Goal: Transaction & Acquisition: Book appointment/travel/reservation

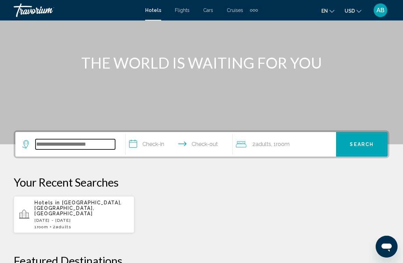
click at [76, 144] on input "Search widget" at bounding box center [76, 144] width 80 height 10
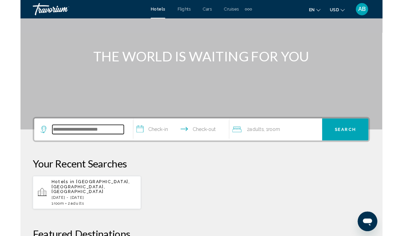
scroll to position [60, 0]
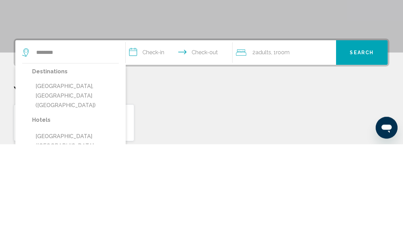
click at [86, 172] on button "[GEOGRAPHIC_DATA], [GEOGRAPHIC_DATA] ([GEOGRAPHIC_DATA])" at bounding box center [75, 188] width 87 height 32
type input "**********"
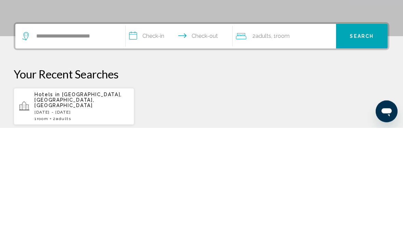
click at [154, 133] on input "**********" at bounding box center [181, 146] width 110 height 27
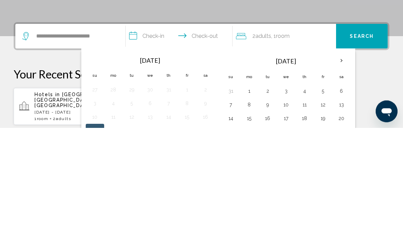
scroll to position [169, 0]
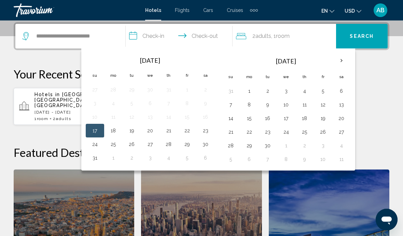
click at [91, 133] on button "17" at bounding box center [94, 131] width 11 height 10
click at [146, 131] on button "20" at bounding box center [150, 131] width 11 height 10
type input "**********"
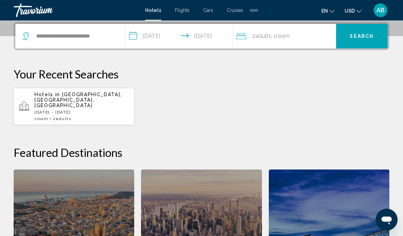
click at [303, 37] on div "2 Adult Adults , 1 Room rooms" at bounding box center [286, 36] width 100 height 10
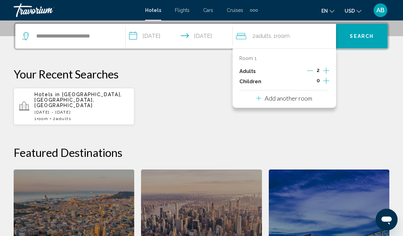
click at [325, 81] on icon "Increment children" at bounding box center [326, 81] width 6 height 8
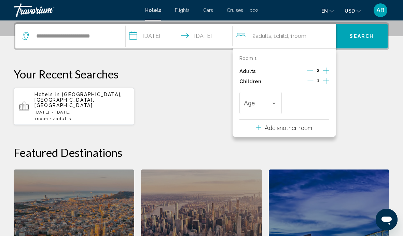
click at [325, 84] on icon "Increment children" at bounding box center [326, 81] width 6 height 8
click at [325, 82] on icon "Increment children" at bounding box center [326, 81] width 6 height 8
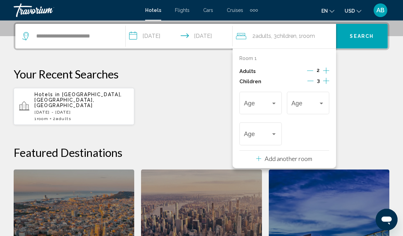
click at [253, 105] on span "Travelers: 2 adults, 3 children" at bounding box center [257, 104] width 27 height 7
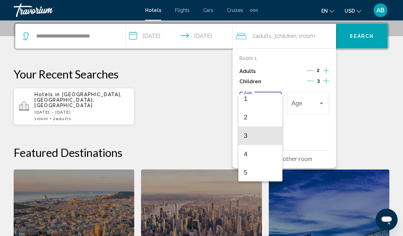
scroll to position [23, 0]
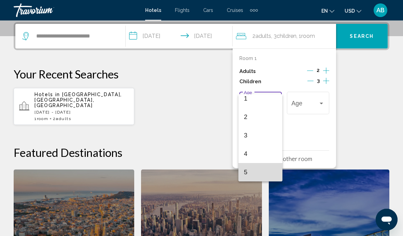
click at [255, 170] on span "5" at bounding box center [260, 172] width 33 height 18
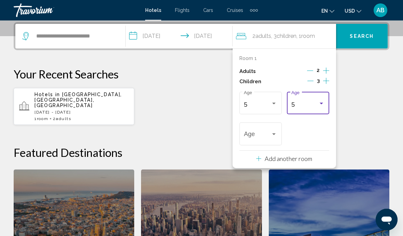
click at [304, 101] on div "5" at bounding box center [304, 104] width 27 height 7
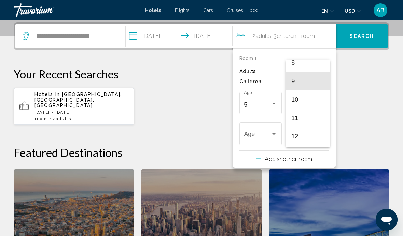
scroll to position [154, 0]
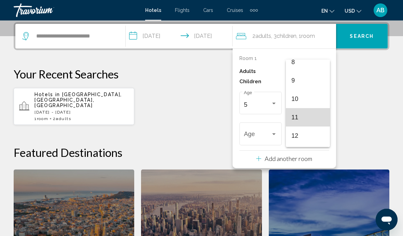
click at [306, 125] on span "11" at bounding box center [307, 117] width 33 height 18
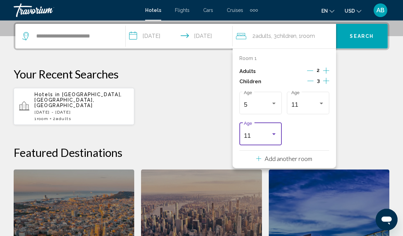
click at [259, 137] on div "11" at bounding box center [257, 136] width 27 height 7
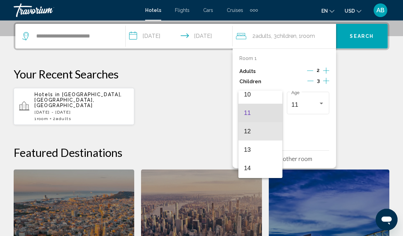
scroll to position [203, 0]
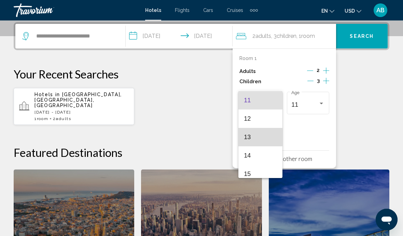
click at [262, 138] on span "13" at bounding box center [260, 137] width 33 height 18
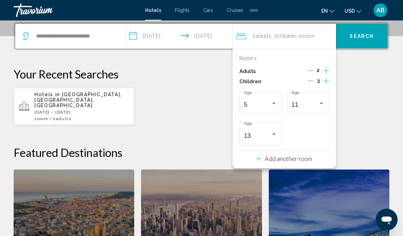
click at [379, 98] on div "Hotels in Alanya, Antalya, Turkey Sun, 17 Aug - Fri, 22 Aug 1 Room rooms 2 Adul…" at bounding box center [202, 107] width 376 height 38
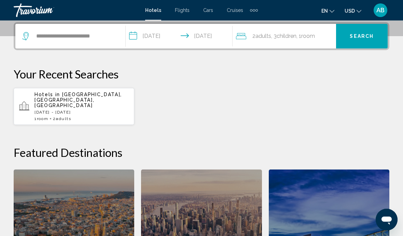
click at [367, 34] on span "Search" at bounding box center [362, 36] width 24 height 5
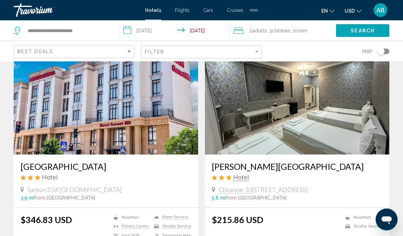
scroll to position [50, 0]
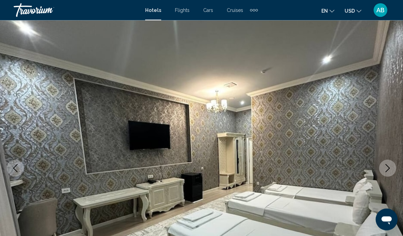
scroll to position [62, 0]
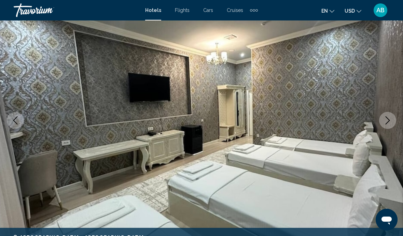
click at [385, 119] on icon "Next image" at bounding box center [388, 120] width 8 height 8
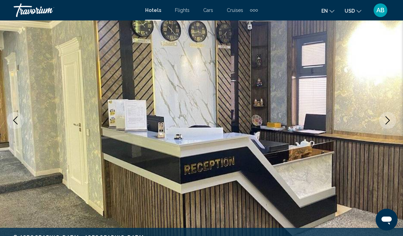
click at [386, 119] on icon "Next image" at bounding box center [388, 120] width 8 height 8
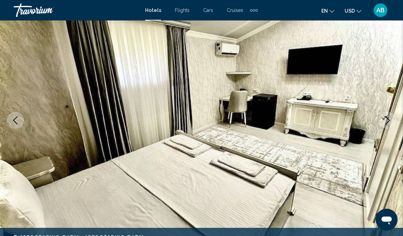
click at [388, 121] on icon "Next image" at bounding box center [388, 120] width 8 height 8
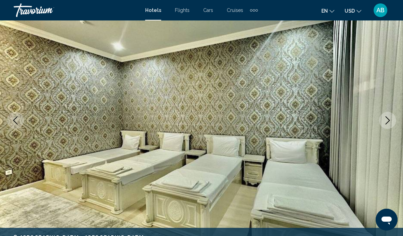
click at [388, 121] on icon "Next image" at bounding box center [388, 120] width 8 height 8
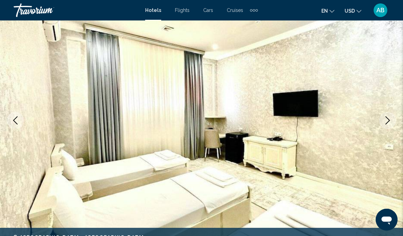
click at [384, 123] on icon "Next image" at bounding box center [388, 120] width 8 height 8
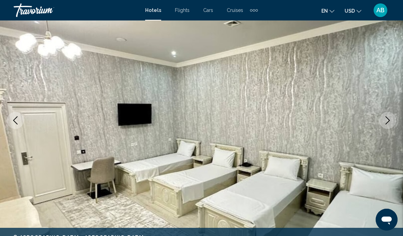
click at [390, 120] on icon "Next image" at bounding box center [388, 120] width 8 height 8
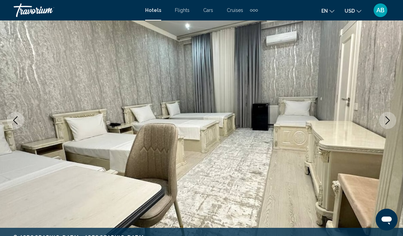
click at [385, 119] on icon "Next image" at bounding box center [388, 120] width 8 height 8
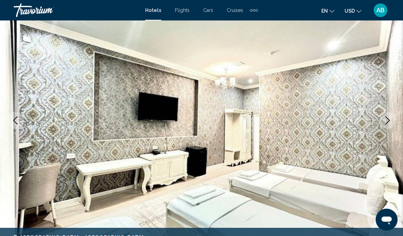
click at [14, 122] on icon "Previous image" at bounding box center [15, 120] width 8 height 8
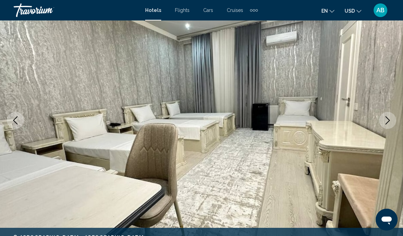
click at [378, 118] on img "Main content" at bounding box center [201, 120] width 403 height 324
click at [393, 121] on button "Next image" at bounding box center [387, 120] width 17 height 17
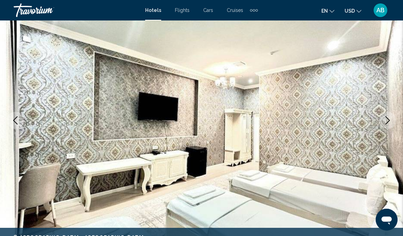
click at [391, 120] on icon "Next image" at bounding box center [388, 120] width 8 height 8
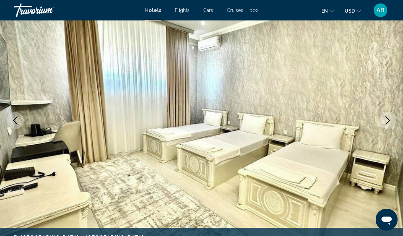
click at [389, 121] on icon "Next image" at bounding box center [388, 120] width 4 height 8
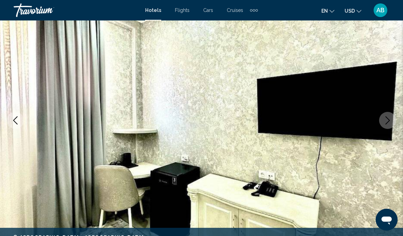
click at [392, 120] on button "Next image" at bounding box center [387, 120] width 17 height 17
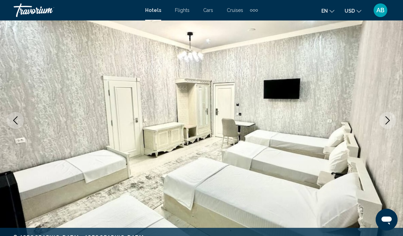
click at [392, 121] on button "Next image" at bounding box center [387, 120] width 17 height 17
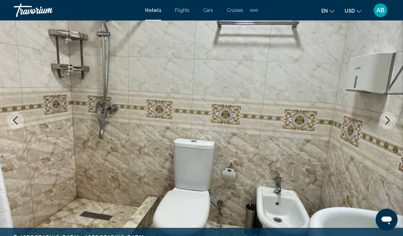
click at [384, 122] on icon "Next image" at bounding box center [388, 120] width 8 height 8
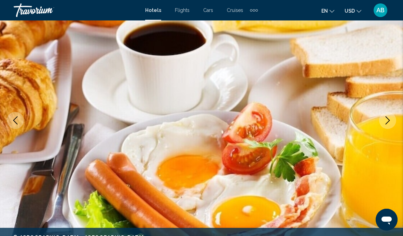
click at [390, 123] on icon "Next image" at bounding box center [388, 120] width 8 height 8
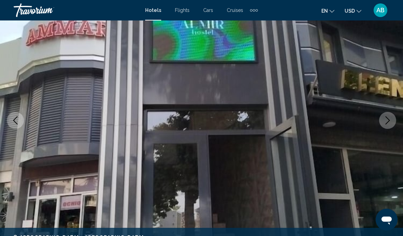
click at [389, 120] on icon "Next image" at bounding box center [388, 120] width 8 height 8
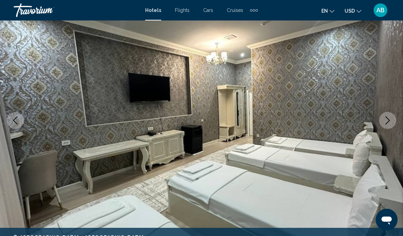
click at [389, 118] on icon "Next image" at bounding box center [388, 120] width 8 height 8
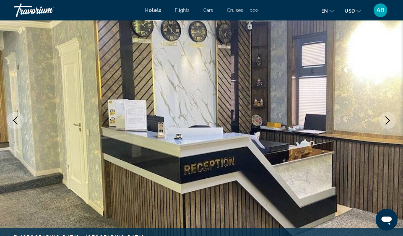
click at [391, 120] on icon "Next image" at bounding box center [388, 120] width 8 height 8
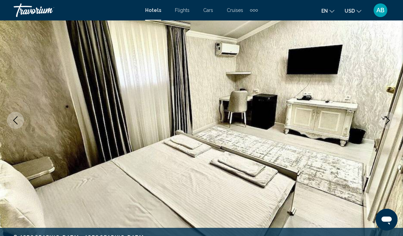
click at [388, 122] on icon "Next image" at bounding box center [388, 120] width 8 height 8
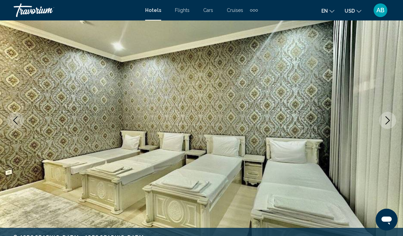
click at [390, 122] on icon "Next image" at bounding box center [388, 120] width 8 height 8
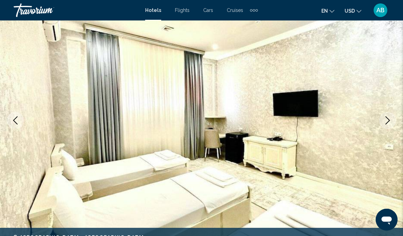
click at [392, 119] on button "Next image" at bounding box center [387, 120] width 17 height 17
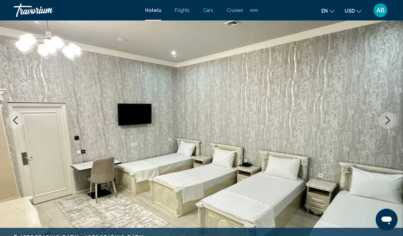
click at [384, 122] on icon "Next image" at bounding box center [388, 120] width 8 height 8
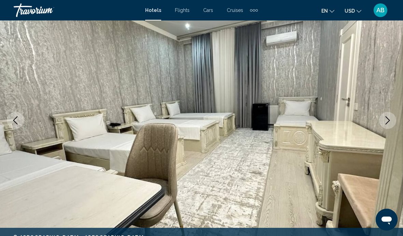
click at [388, 121] on icon "Next image" at bounding box center [388, 120] width 8 height 8
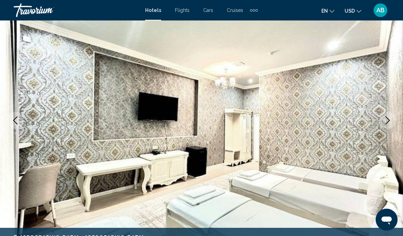
click at [383, 122] on button "Next image" at bounding box center [387, 120] width 17 height 17
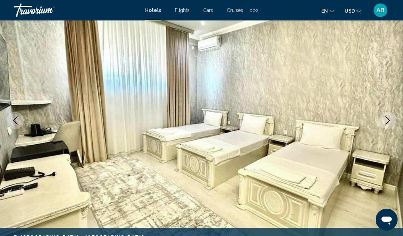
click at [391, 120] on icon "Next image" at bounding box center [388, 120] width 8 height 8
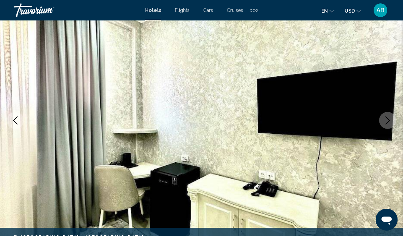
click at [388, 122] on icon "Next image" at bounding box center [388, 120] width 8 height 8
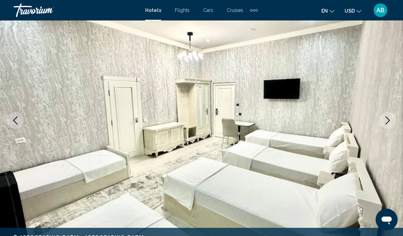
click at [387, 122] on icon "Next image" at bounding box center [388, 120] width 8 height 8
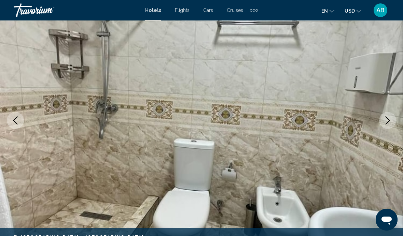
click at [386, 123] on icon "Next image" at bounding box center [388, 120] width 8 height 8
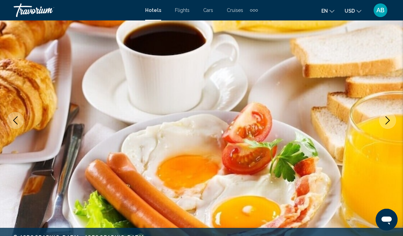
click at [381, 122] on button "Next image" at bounding box center [387, 120] width 17 height 17
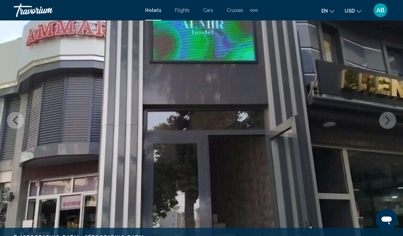
click at [387, 122] on icon "Next image" at bounding box center [388, 120] width 8 height 8
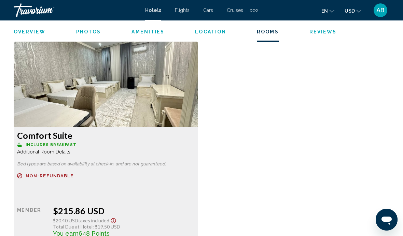
scroll to position [1051, 0]
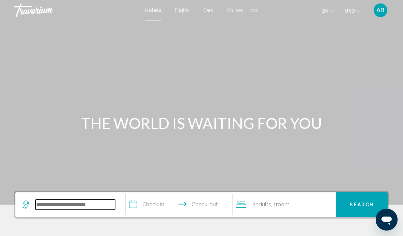
click at [94, 200] on input "Search widget" at bounding box center [76, 205] width 80 height 10
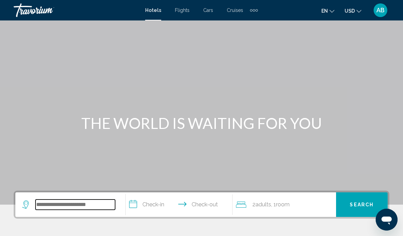
scroll to position [7, 0]
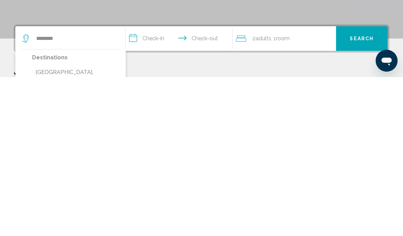
type input "**********"
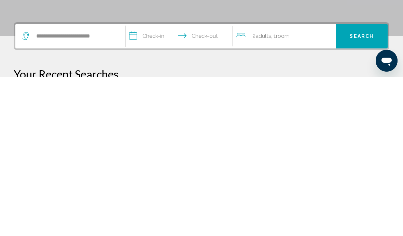
click at [149, 183] on input "**********" at bounding box center [181, 196] width 110 height 27
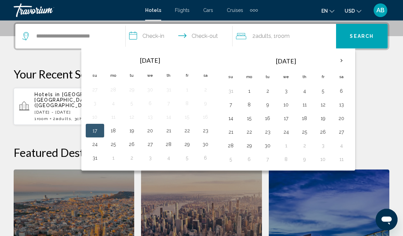
click at [94, 126] on button "17" at bounding box center [94, 131] width 11 height 10
click at [150, 129] on button "20" at bounding box center [150, 131] width 11 height 10
type input "**********"
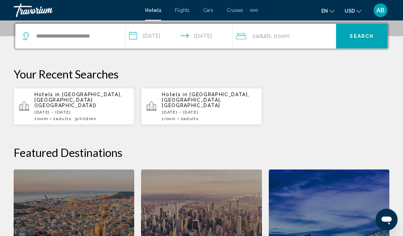
click at [317, 34] on div "2 Adult Adults , 1 Room rooms" at bounding box center [286, 36] width 100 height 10
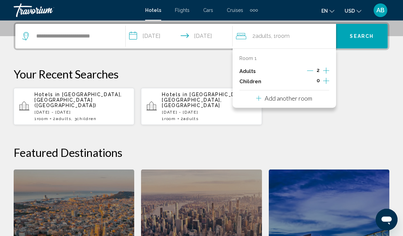
click at [324, 82] on icon "Increment children" at bounding box center [326, 81] width 6 height 8
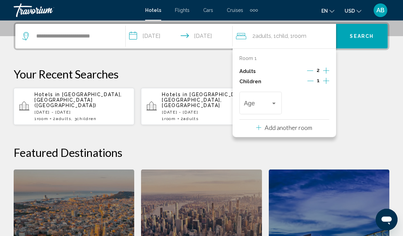
click at [325, 82] on icon "Increment children" at bounding box center [326, 81] width 6 height 8
click at [323, 82] on icon "Increment children" at bounding box center [326, 81] width 6 height 8
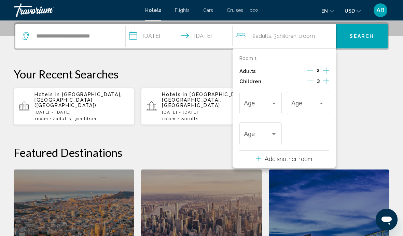
click at [251, 107] on span "Travelers: 2 adults, 3 children" at bounding box center [257, 104] width 27 height 7
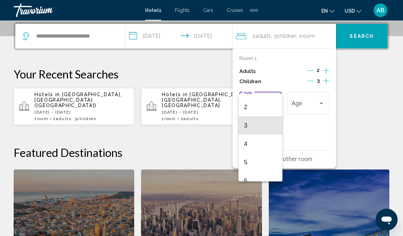
scroll to position [34, 0]
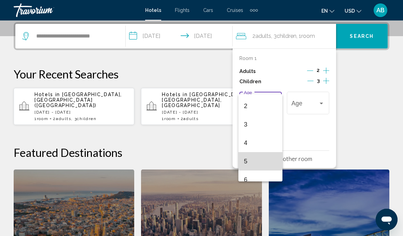
click at [260, 158] on span "5" at bounding box center [260, 161] width 33 height 18
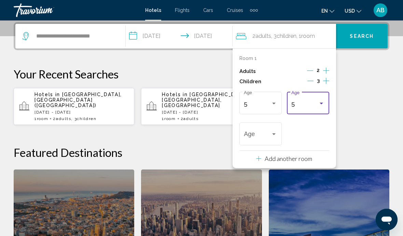
click at [306, 101] on div "5" at bounding box center [304, 104] width 27 height 7
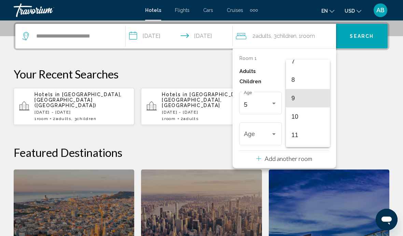
scroll to position [139, 0]
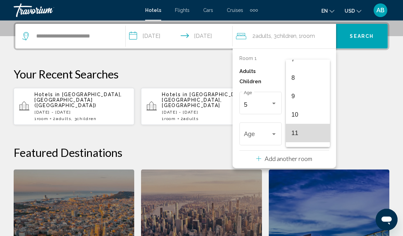
click at [310, 135] on span "11" at bounding box center [307, 133] width 33 height 18
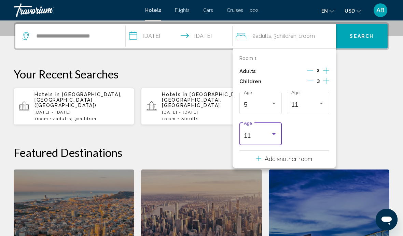
click at [256, 129] on div "11 Age" at bounding box center [260, 133] width 33 height 24
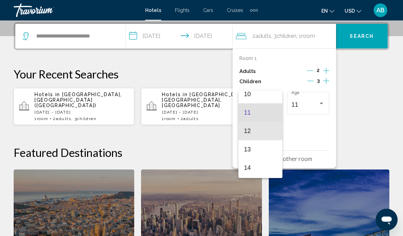
scroll to position [206, 0]
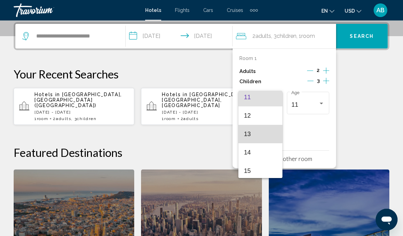
click at [263, 136] on span "13" at bounding box center [260, 134] width 33 height 18
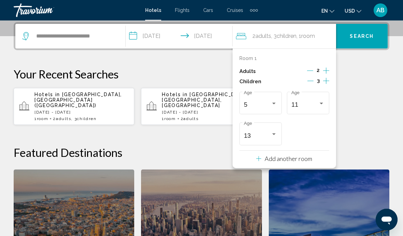
click at [370, 100] on div "Hotels in [GEOGRAPHIC_DATA], [GEOGRAPHIC_DATA] ([GEOGRAPHIC_DATA]) [DATE] - [DA…" at bounding box center [202, 107] width 376 height 38
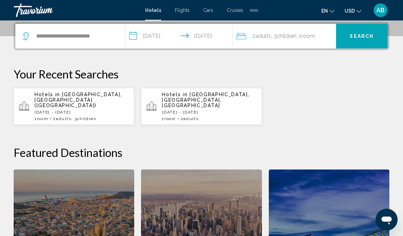
click at [359, 39] on span "Search" at bounding box center [362, 36] width 24 height 5
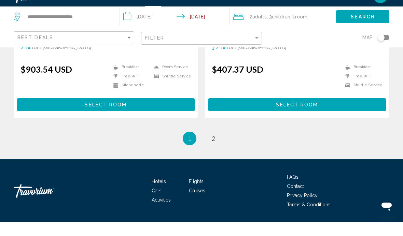
scroll to position [1411, 0]
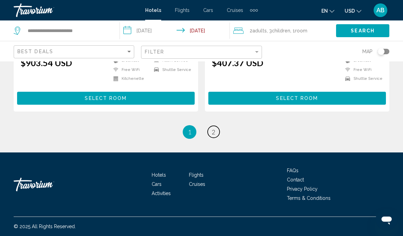
click at [212, 133] on span "2" at bounding box center [213, 132] width 3 height 8
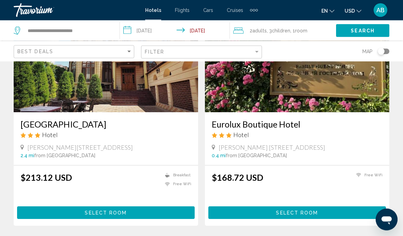
scroll to position [82, 0]
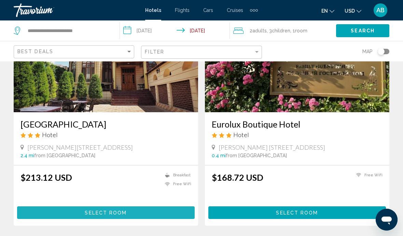
click at [151, 210] on button "Select Room" at bounding box center [106, 213] width 178 height 13
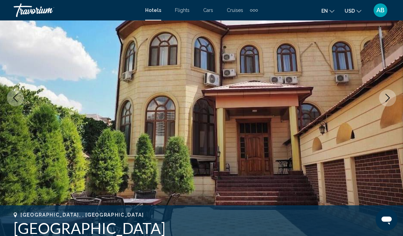
scroll to position [81, 0]
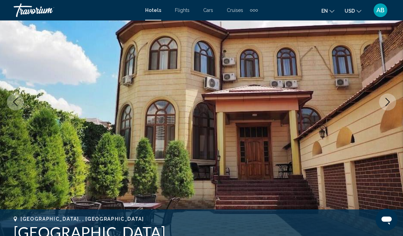
click at [389, 106] on button "Next image" at bounding box center [387, 102] width 17 height 17
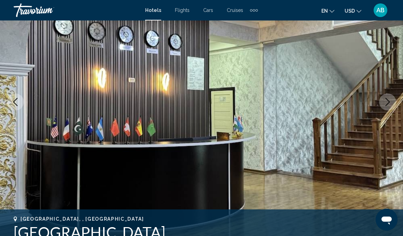
click at [391, 110] on img "Main content" at bounding box center [201, 102] width 403 height 324
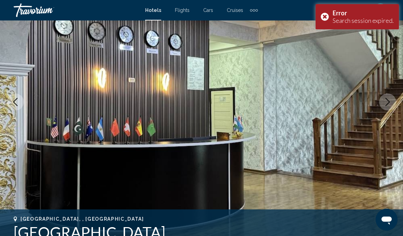
click at [388, 108] on button "Next image" at bounding box center [387, 102] width 17 height 17
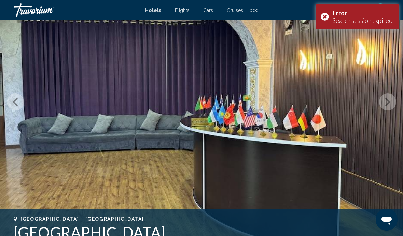
click at [388, 104] on icon "Next image" at bounding box center [388, 102] width 8 height 8
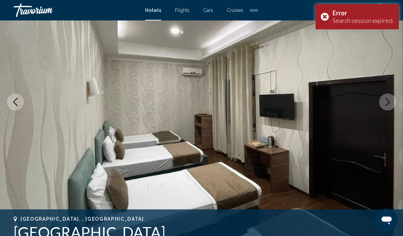
click at [389, 104] on icon "Next image" at bounding box center [388, 102] width 8 height 8
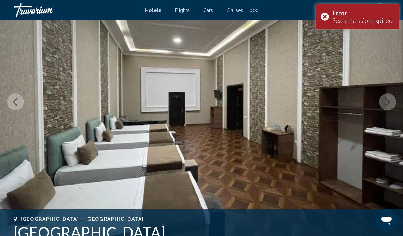
click at [385, 104] on icon "Next image" at bounding box center [388, 102] width 8 height 8
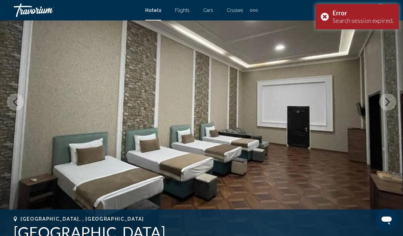
click at [390, 103] on icon "Next image" at bounding box center [388, 102] width 8 height 8
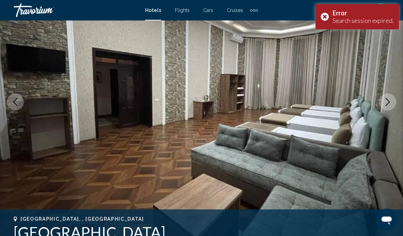
click at [387, 102] on icon "Next image" at bounding box center [388, 102] width 8 height 8
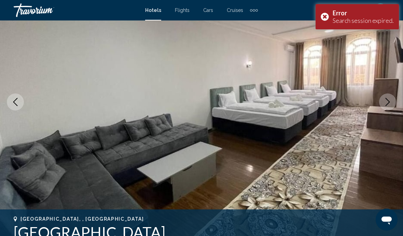
click at [387, 102] on icon "Next image" at bounding box center [388, 102] width 8 height 8
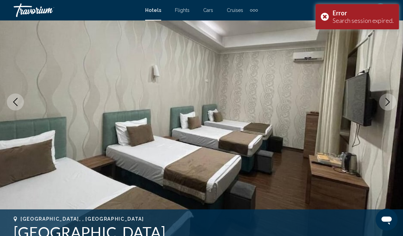
click at [392, 103] on button "Next image" at bounding box center [387, 102] width 17 height 17
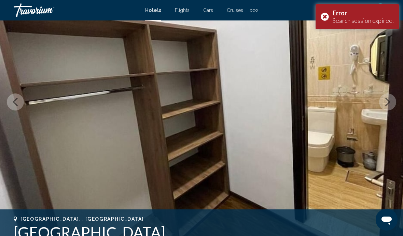
click at [388, 104] on icon "Next image" at bounding box center [388, 102] width 8 height 8
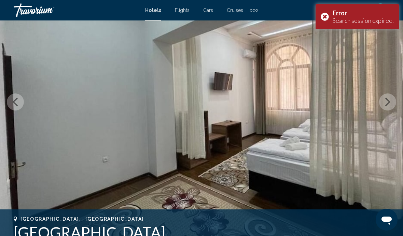
click at [390, 104] on icon "Next image" at bounding box center [388, 102] width 8 height 8
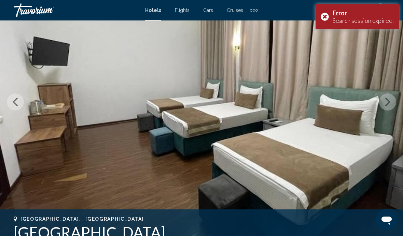
click at [388, 104] on icon "Next image" at bounding box center [388, 102] width 8 height 8
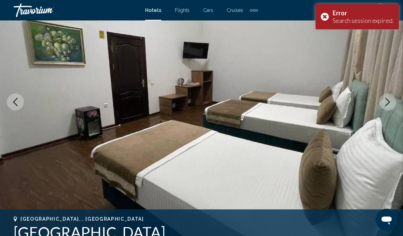
click at [384, 104] on icon "Next image" at bounding box center [388, 102] width 8 height 8
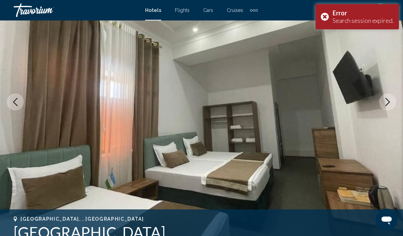
click at [385, 103] on icon "Next image" at bounding box center [388, 102] width 8 height 8
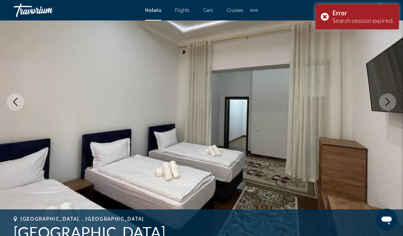
click at [387, 103] on icon "Next image" at bounding box center [388, 102] width 8 height 8
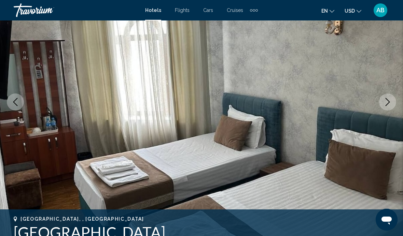
click at [388, 103] on icon "Next image" at bounding box center [388, 102] width 8 height 8
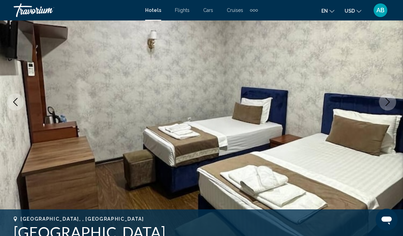
click at [388, 103] on icon "Next image" at bounding box center [388, 102] width 8 height 8
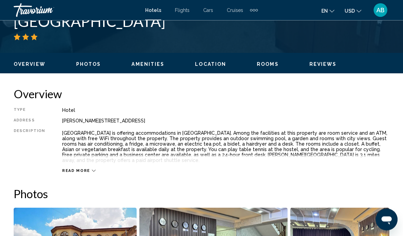
scroll to position [248, 0]
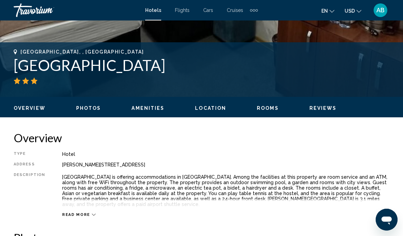
click at [87, 213] on div "Read more" at bounding box center [78, 215] width 33 height 4
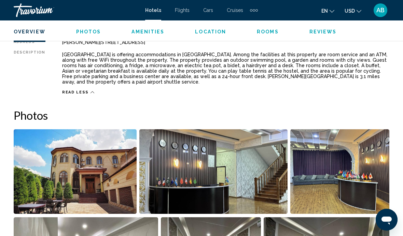
scroll to position [387, 0]
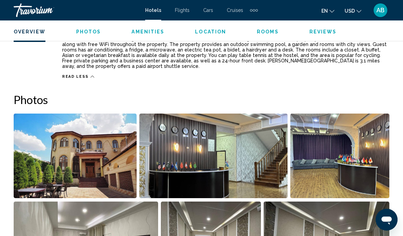
click at [111, 175] on img "Open full-screen image slider" at bounding box center [75, 156] width 123 height 85
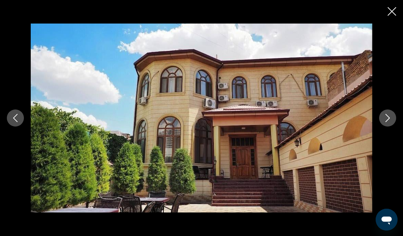
click at [384, 122] on icon "Next image" at bounding box center [388, 118] width 8 height 8
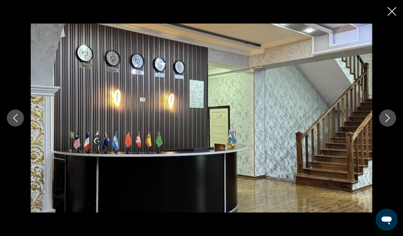
click at [387, 122] on icon "Next image" at bounding box center [388, 118] width 8 height 8
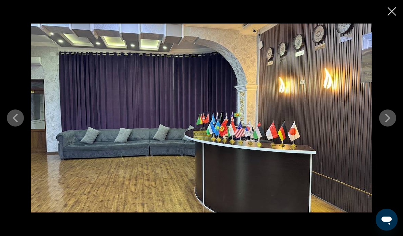
click at [388, 122] on icon "Next image" at bounding box center [388, 118] width 8 height 8
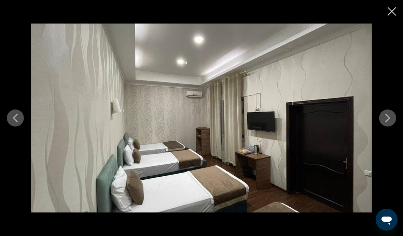
click at [389, 122] on icon "Next image" at bounding box center [388, 118] width 8 height 8
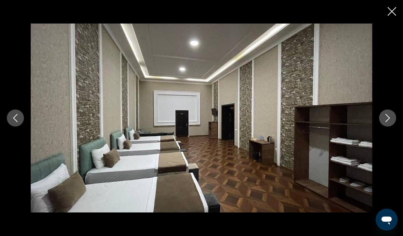
click at [389, 122] on icon "Next image" at bounding box center [388, 118] width 8 height 8
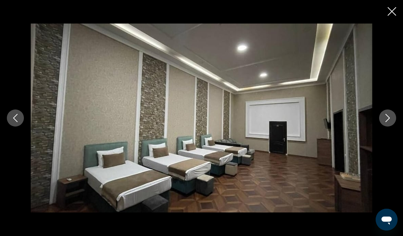
click at [393, 127] on button "Next image" at bounding box center [387, 118] width 17 height 17
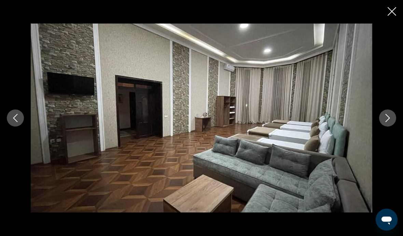
click at [389, 122] on icon "Next image" at bounding box center [388, 118] width 8 height 8
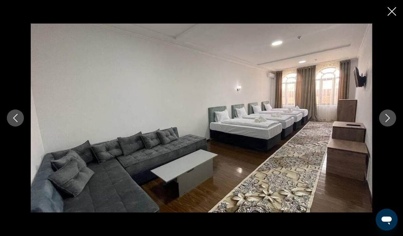
click at [388, 122] on icon "Next image" at bounding box center [388, 118] width 8 height 8
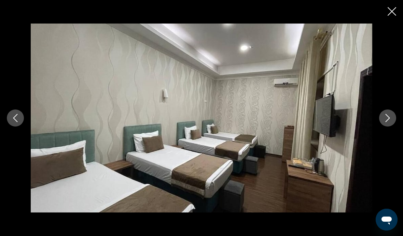
click at [385, 122] on icon "Next image" at bounding box center [388, 118] width 8 height 8
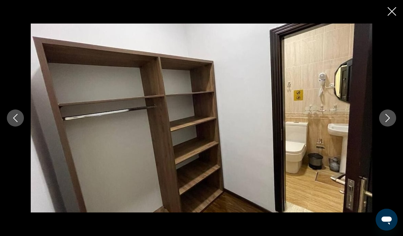
click at [386, 13] on div "Main content" at bounding box center [201, 118] width 403 height 236
click at [393, 10] on icon "Close slideshow" at bounding box center [392, 11] width 9 height 9
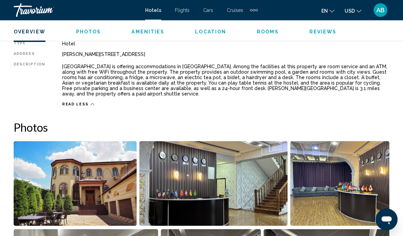
scroll to position [286, 0]
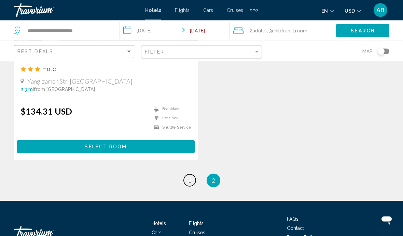
click at [189, 187] on link "page 1" at bounding box center [190, 181] width 12 height 12
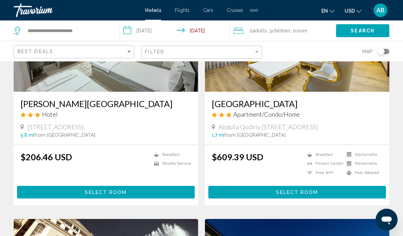
scroll to position [107, 0]
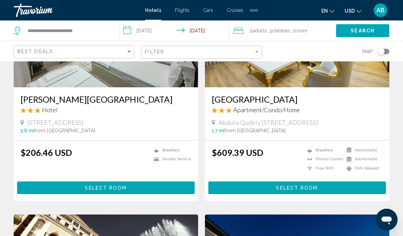
click at [136, 189] on button "Select Room" at bounding box center [106, 188] width 178 height 13
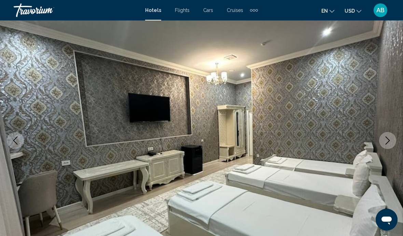
scroll to position [65, 0]
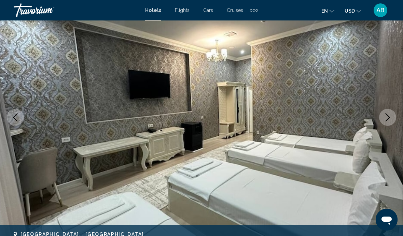
click at [399, 115] on img "Main content" at bounding box center [201, 117] width 403 height 324
click at [384, 115] on icon "Next image" at bounding box center [388, 117] width 8 height 8
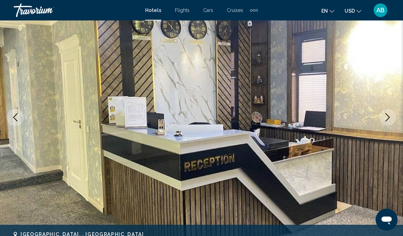
click at [387, 116] on icon "Next image" at bounding box center [388, 117] width 8 height 8
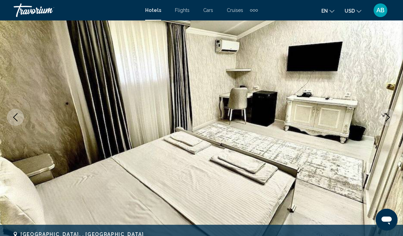
click at [386, 117] on icon "Next image" at bounding box center [388, 117] width 8 height 8
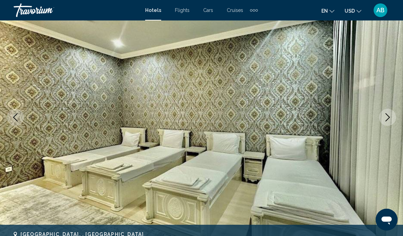
click at [386, 115] on icon "Next image" at bounding box center [388, 117] width 8 height 8
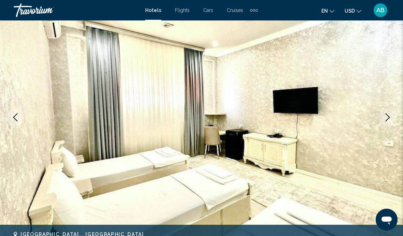
click at [385, 117] on icon "Next image" at bounding box center [388, 117] width 8 height 8
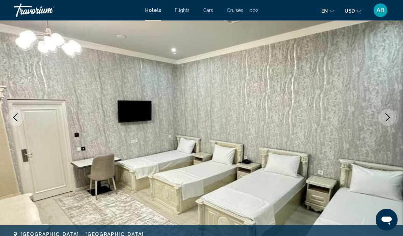
click at [388, 119] on icon "Next image" at bounding box center [388, 117] width 8 height 8
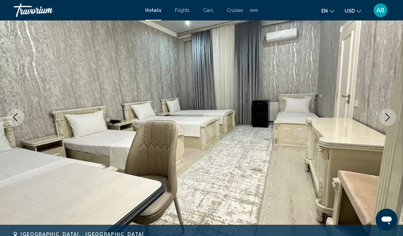
click at [384, 117] on icon "Next image" at bounding box center [388, 117] width 8 height 8
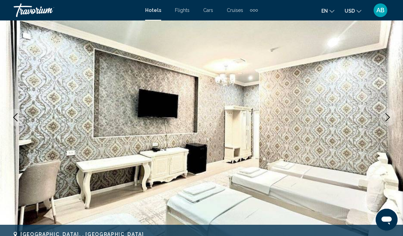
click at [384, 117] on icon "Next image" at bounding box center [388, 117] width 8 height 8
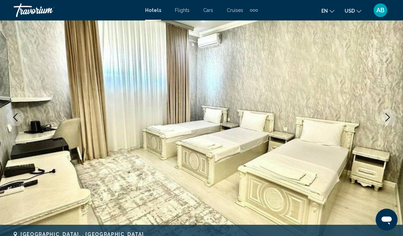
click at [382, 121] on button "Next image" at bounding box center [387, 117] width 17 height 17
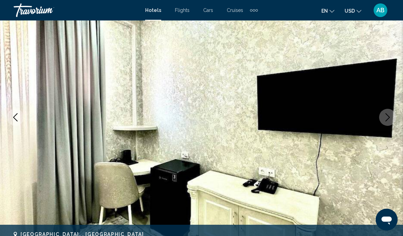
click at [390, 120] on icon "Next image" at bounding box center [388, 117] width 8 height 8
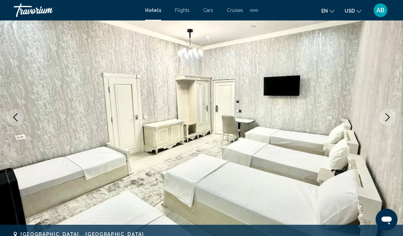
click at [389, 122] on button "Next image" at bounding box center [387, 117] width 17 height 17
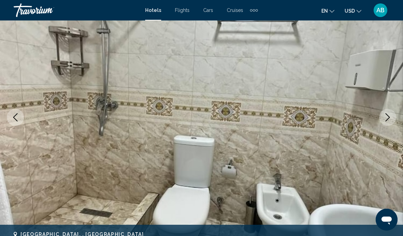
click at [392, 120] on button "Next image" at bounding box center [387, 117] width 17 height 17
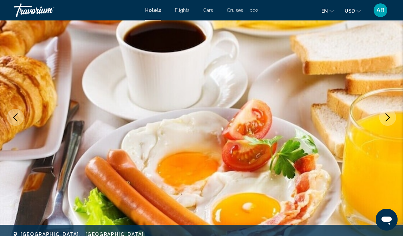
click at [386, 119] on icon "Next image" at bounding box center [388, 117] width 8 height 8
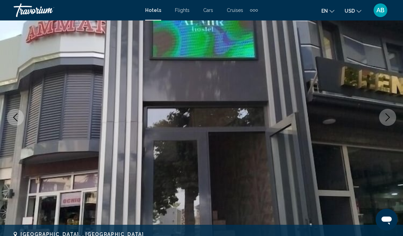
click at [389, 119] on icon "Next image" at bounding box center [388, 117] width 8 height 8
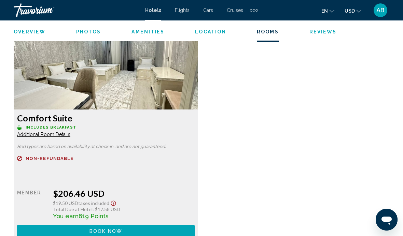
scroll to position [1081, 0]
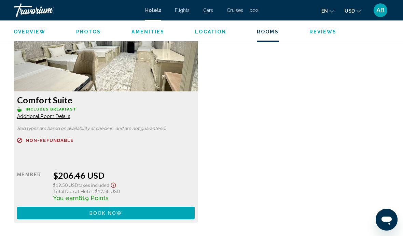
click at [161, 211] on button "Book now No longer available" at bounding box center [106, 213] width 178 height 13
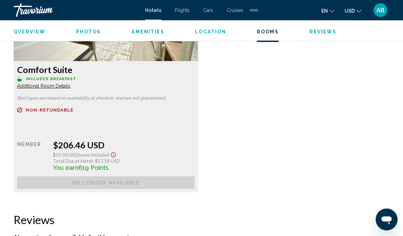
scroll to position [1111, 0]
click at [187, 129] on div "Retail $0.00 when you redeem Member $206.46 USD $19.50 USD Taxes included Total…" at bounding box center [106, 158] width 178 height 62
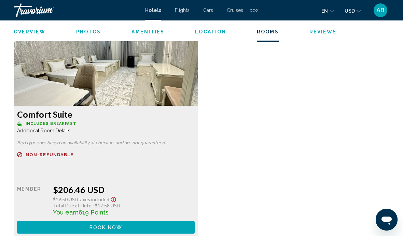
scroll to position [1067, 0]
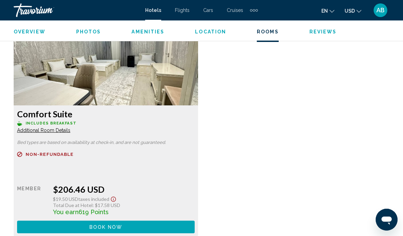
click at [35, 226] on button "Book now No longer available" at bounding box center [106, 227] width 178 height 13
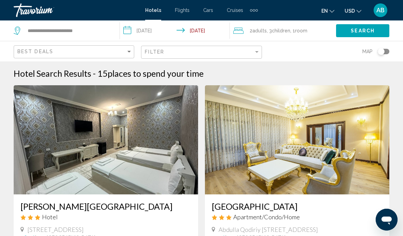
click at [297, 27] on span ", 1 Room rooms" at bounding box center [298, 31] width 17 height 10
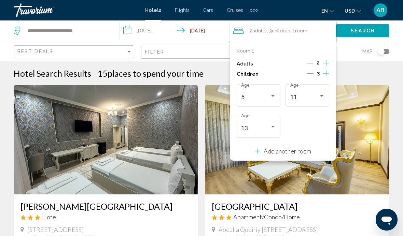
click at [312, 71] on icon "Decrement children" at bounding box center [310, 73] width 6 height 6
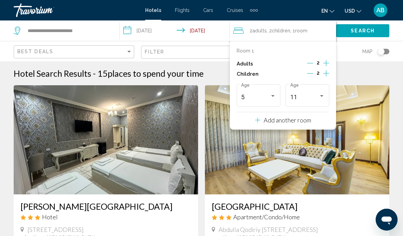
click at [308, 73] on icon "Decrement children" at bounding box center [310, 73] width 6 height 0
click at [352, 47] on div "Map" at bounding box center [329, 51] width 121 height 20
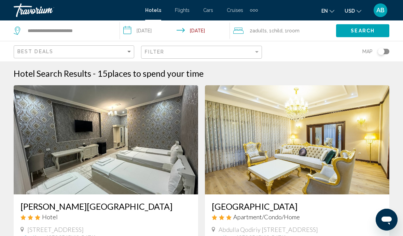
click at [357, 34] on span "Search" at bounding box center [363, 30] width 24 height 5
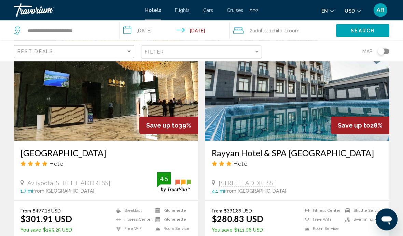
scroll to position [788, 0]
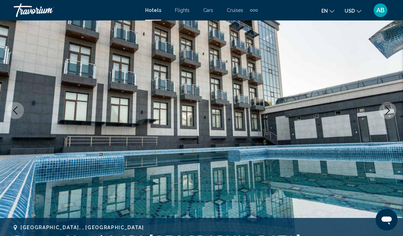
scroll to position [77, 0]
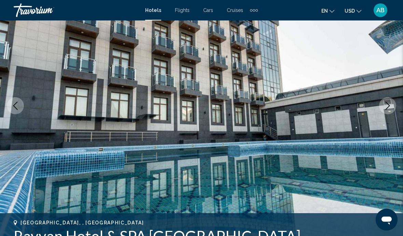
click at [387, 106] on icon "Next image" at bounding box center [388, 106] width 8 height 8
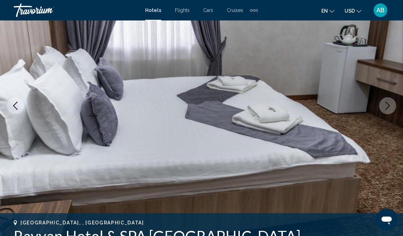
click at [390, 107] on icon "Next image" at bounding box center [388, 106] width 8 height 8
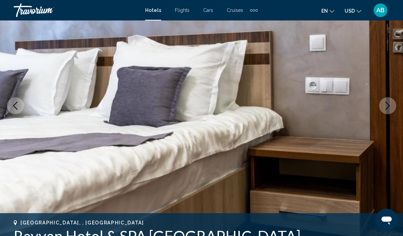
click at [394, 105] on button "Next image" at bounding box center [387, 105] width 17 height 17
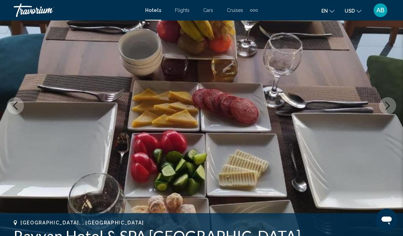
click at [393, 104] on button "Next image" at bounding box center [387, 105] width 17 height 17
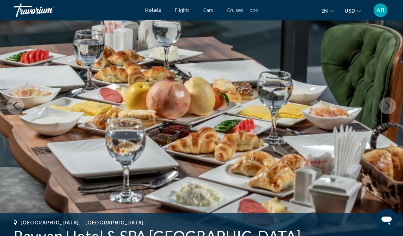
click at [391, 104] on icon "Next image" at bounding box center [388, 106] width 8 height 8
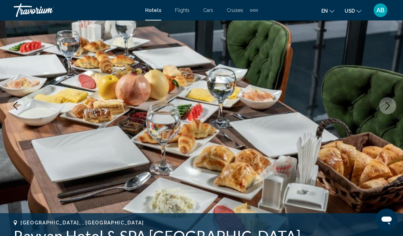
click at [389, 105] on icon "Next image" at bounding box center [388, 106] width 4 height 8
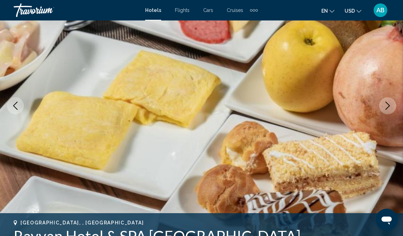
click at [390, 104] on icon "Next image" at bounding box center [388, 106] width 8 height 8
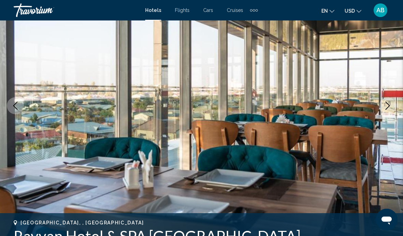
click at [394, 103] on button "Next image" at bounding box center [387, 105] width 17 height 17
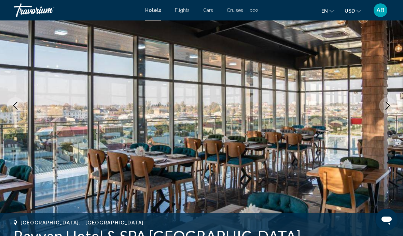
click at [395, 102] on button "Next image" at bounding box center [387, 105] width 17 height 17
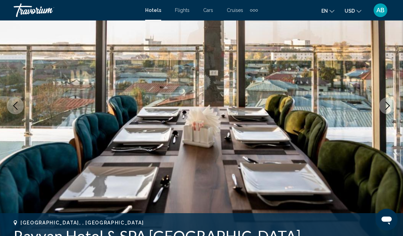
click at [397, 101] on img "Main content" at bounding box center [201, 106] width 403 height 324
click at [391, 103] on icon "Next image" at bounding box center [388, 106] width 8 height 8
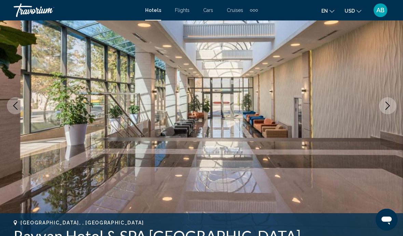
click at [393, 105] on button "Next image" at bounding box center [387, 105] width 17 height 17
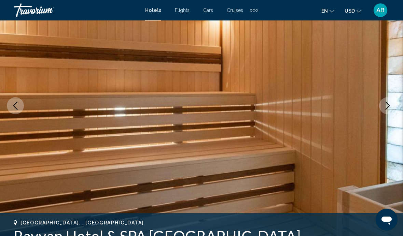
click at [387, 105] on icon "Next image" at bounding box center [388, 106] width 8 height 8
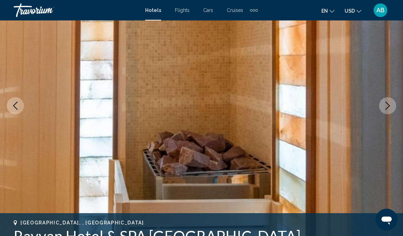
click at [390, 104] on icon "Next image" at bounding box center [388, 106] width 8 height 8
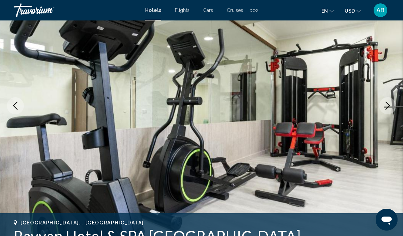
click at [390, 103] on icon "Next image" at bounding box center [388, 106] width 8 height 8
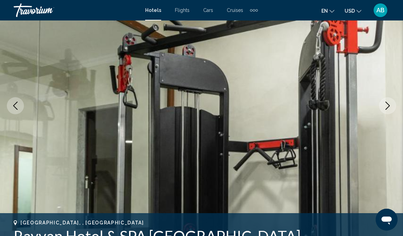
click at [393, 106] on button "Next image" at bounding box center [387, 105] width 17 height 17
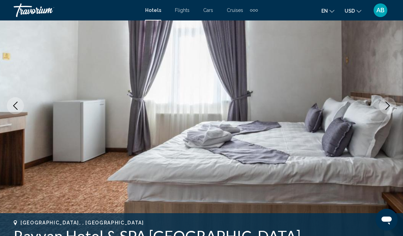
click at [394, 107] on button "Next image" at bounding box center [387, 105] width 17 height 17
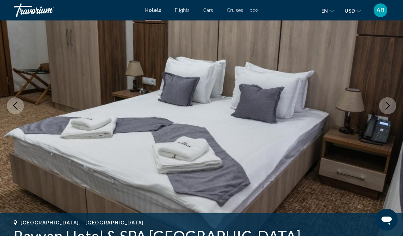
click at [388, 106] on icon "Next image" at bounding box center [388, 106] width 8 height 8
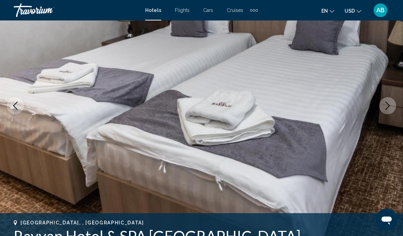
click at [386, 106] on icon "Next image" at bounding box center [388, 106] width 8 height 8
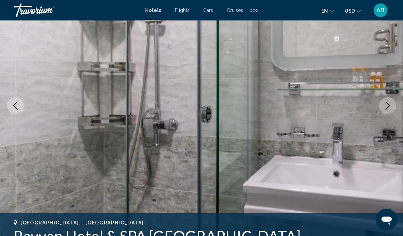
click at [385, 106] on icon "Next image" at bounding box center [388, 106] width 8 height 8
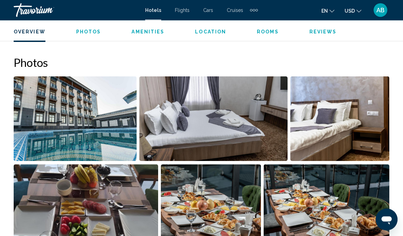
scroll to position [390, 0]
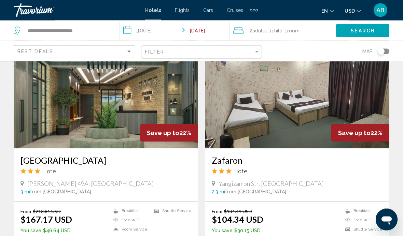
scroll to position [1255, 0]
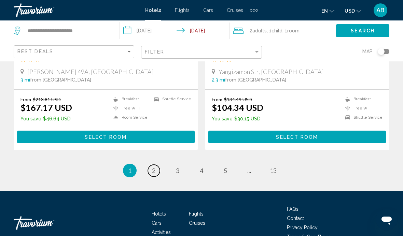
click at [153, 167] on span "2" at bounding box center [153, 171] width 3 height 8
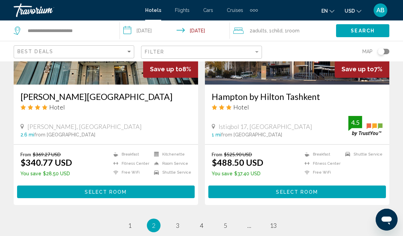
scroll to position [1359, 0]
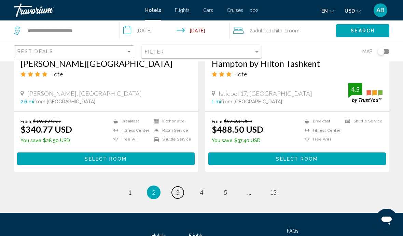
click at [178, 189] on span "3" at bounding box center [177, 193] width 3 height 8
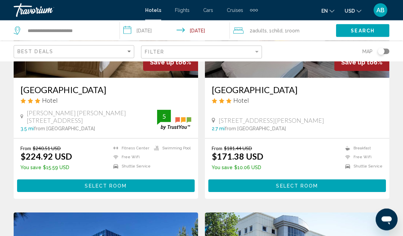
scroll to position [117, 0]
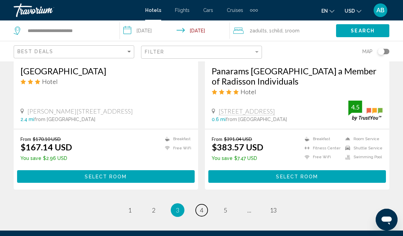
click at [205, 209] on link "page 4" at bounding box center [202, 211] width 12 height 12
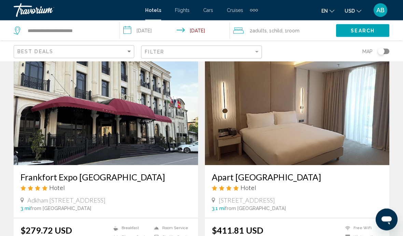
scroll to position [1278, 0]
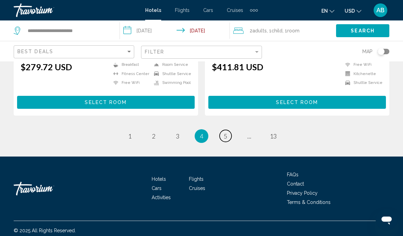
click at [226, 133] on span "5" at bounding box center [225, 137] width 3 height 8
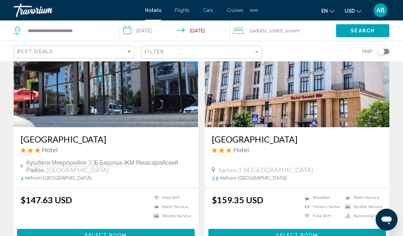
scroll to position [307, 0]
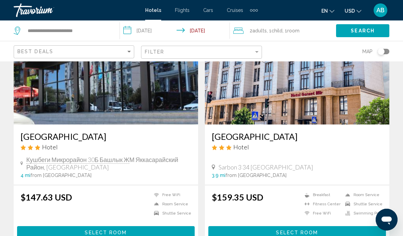
click at [112, 230] on button "Select Room" at bounding box center [106, 232] width 178 height 13
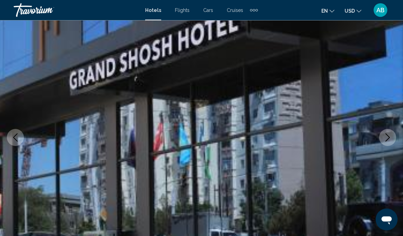
scroll to position [45, 0]
click at [389, 133] on button "Next image" at bounding box center [387, 137] width 17 height 17
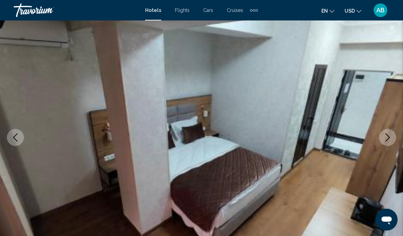
click at [390, 138] on icon "Next image" at bounding box center [388, 138] width 8 height 8
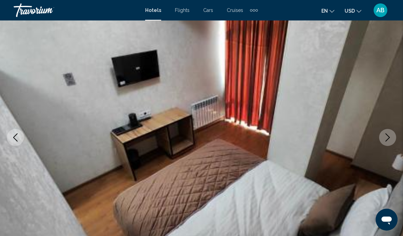
click at [388, 137] on icon "Next image" at bounding box center [388, 138] width 8 height 8
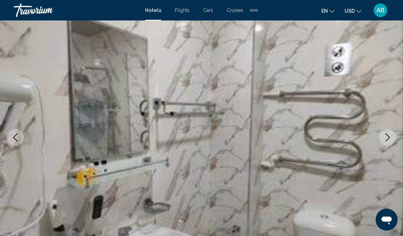
click at [388, 138] on icon "Next image" at bounding box center [388, 138] width 8 height 8
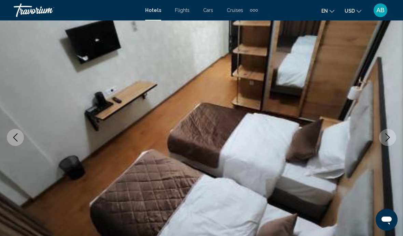
click at [388, 138] on icon "Next image" at bounding box center [388, 138] width 8 height 8
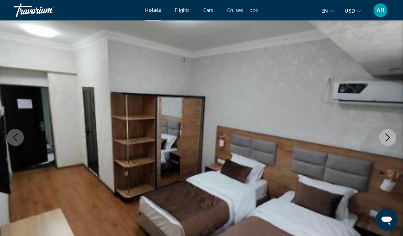
click at [383, 138] on button "Next image" at bounding box center [387, 137] width 17 height 17
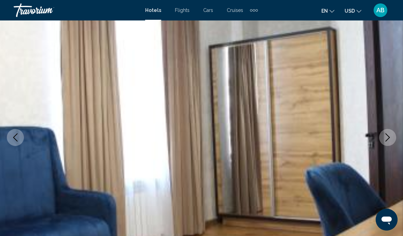
click at [381, 142] on button "Next image" at bounding box center [387, 137] width 17 height 17
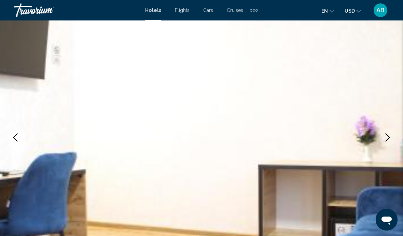
click at [387, 142] on button "Next image" at bounding box center [387, 137] width 17 height 17
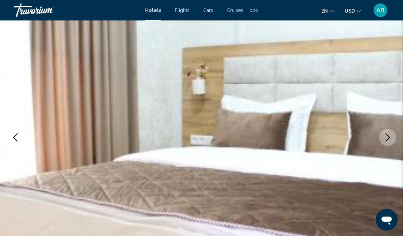
click at [387, 138] on icon "Next image" at bounding box center [388, 138] width 8 height 8
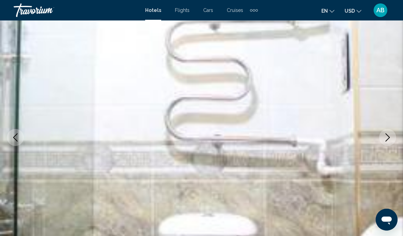
click at [387, 136] on icon "Next image" at bounding box center [388, 138] width 8 height 8
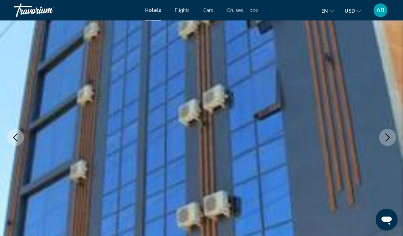
click at [385, 135] on icon "Next image" at bounding box center [388, 138] width 8 height 8
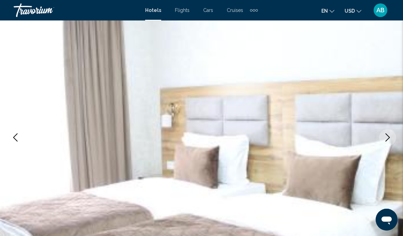
click at [388, 136] on icon "Next image" at bounding box center [388, 138] width 8 height 8
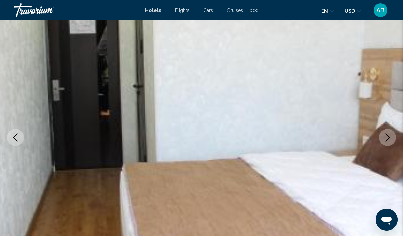
click at [384, 137] on icon "Next image" at bounding box center [388, 138] width 8 height 8
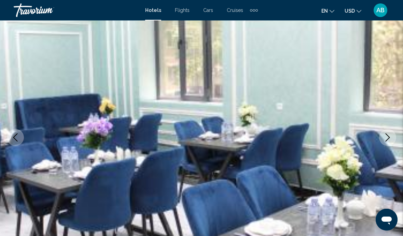
click at [385, 136] on icon "Next image" at bounding box center [388, 138] width 8 height 8
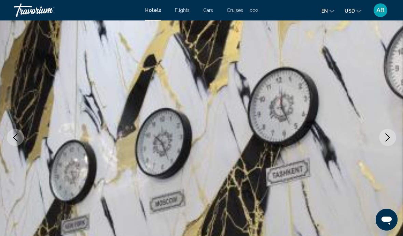
click at [384, 135] on icon "Next image" at bounding box center [388, 138] width 8 height 8
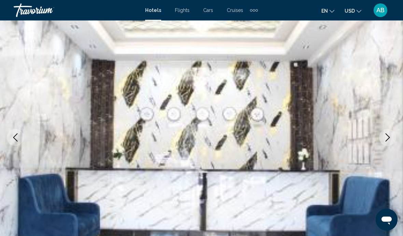
click at [384, 135] on icon "Next image" at bounding box center [388, 138] width 8 height 8
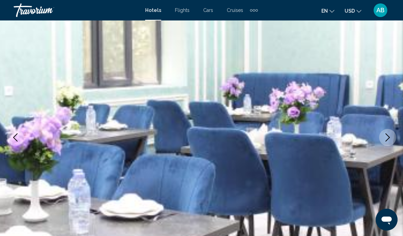
click at [383, 135] on button "Next image" at bounding box center [387, 137] width 17 height 17
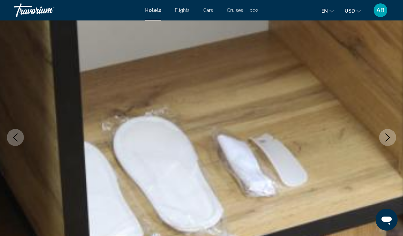
click at [382, 135] on button "Next image" at bounding box center [387, 137] width 17 height 17
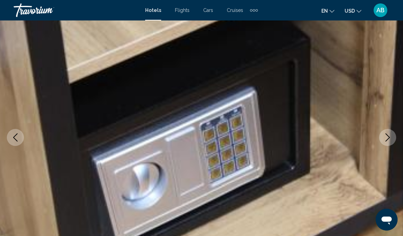
click at [381, 136] on button "Next image" at bounding box center [387, 137] width 17 height 17
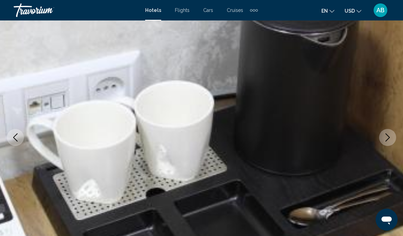
click at [380, 135] on button "Next image" at bounding box center [387, 137] width 17 height 17
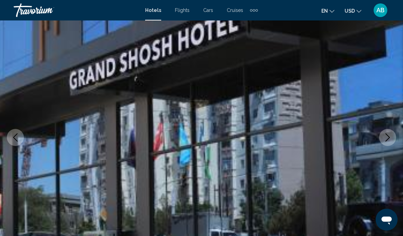
click at [384, 136] on icon "Next image" at bounding box center [388, 138] width 8 height 8
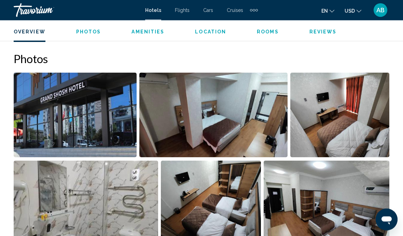
scroll to position [443, 0]
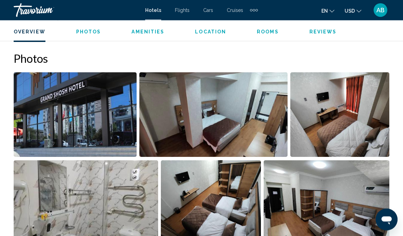
click at [210, 140] on img "Open full-screen image slider" at bounding box center [213, 115] width 149 height 85
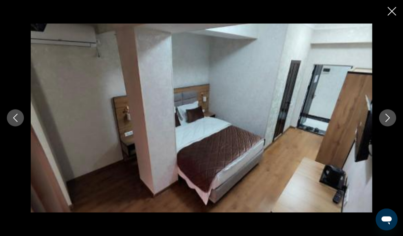
scroll to position [443, 0]
click at [387, 122] on icon "Next image" at bounding box center [388, 118] width 4 height 8
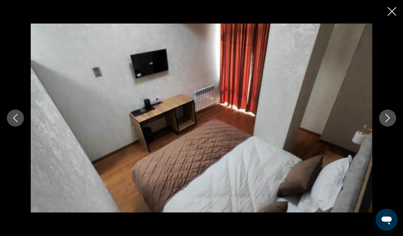
click at [388, 122] on icon "Next image" at bounding box center [388, 118] width 8 height 8
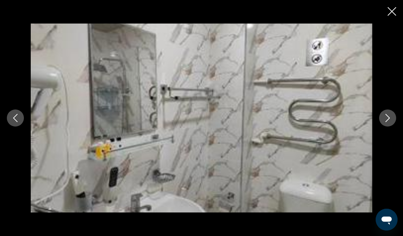
click at [388, 122] on icon "Next image" at bounding box center [388, 118] width 8 height 8
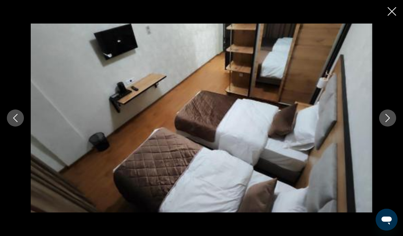
click at [388, 122] on icon "Next image" at bounding box center [388, 118] width 8 height 8
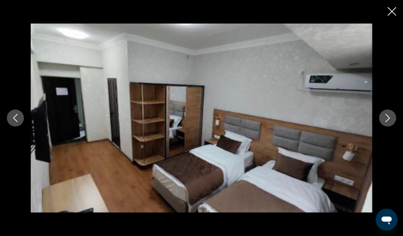
click at [384, 9] on div "Main content" at bounding box center [201, 118] width 403 height 236
click at [390, 15] on icon "Close slideshow" at bounding box center [392, 11] width 9 height 9
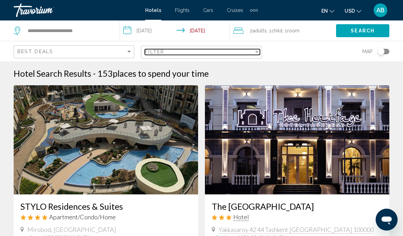
click at [194, 54] on div "Filter" at bounding box center [199, 51] width 109 height 5
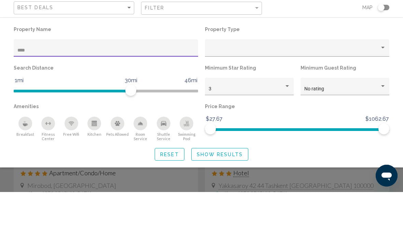
type input "*****"
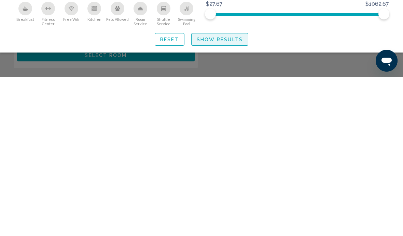
click at [234, 196] on span "Show Results" at bounding box center [220, 198] width 46 height 5
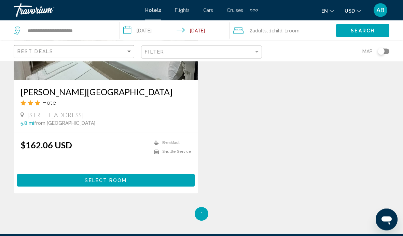
scroll to position [115, 0]
click at [136, 177] on button "Select Room" at bounding box center [106, 180] width 178 height 13
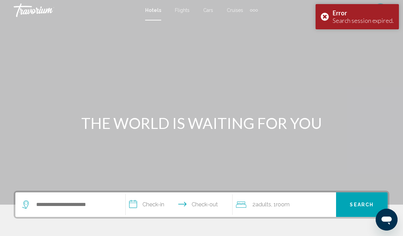
click at [63, 217] on div "Search widget" at bounding box center [70, 205] width 96 height 25
click at [62, 204] on input "Search widget" at bounding box center [76, 205] width 80 height 10
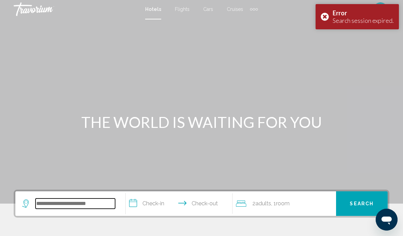
scroll to position [7, 0]
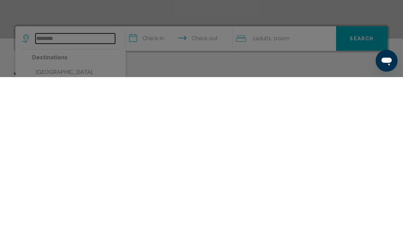
type input "**********"
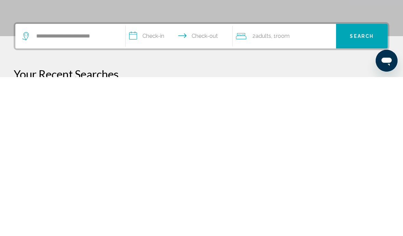
click at [158, 183] on input "**********" at bounding box center [181, 196] width 110 height 27
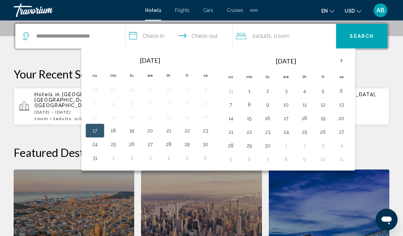
click at [93, 133] on button "17" at bounding box center [94, 131] width 11 height 10
click at [151, 134] on button "20" at bounding box center [150, 131] width 11 height 10
type input "**********"
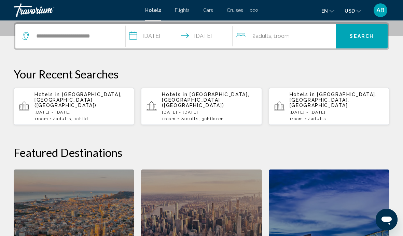
click at [297, 39] on div "2 Adult Adults , 1 Room rooms" at bounding box center [286, 36] width 100 height 10
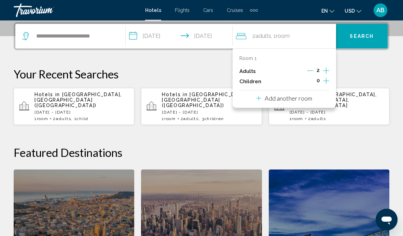
click at [328, 80] on icon "Increment children" at bounding box center [326, 81] width 6 height 6
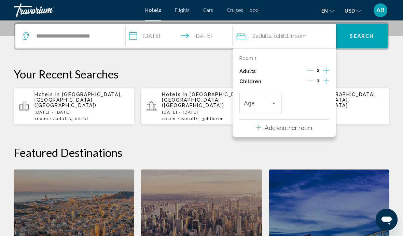
click at [254, 103] on span "Travelers: 2 adults, 1 child" at bounding box center [257, 104] width 27 height 7
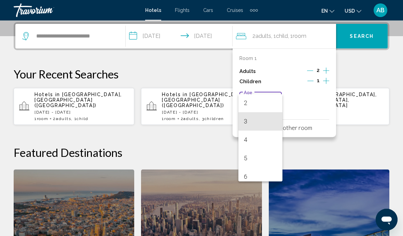
scroll to position [39, 0]
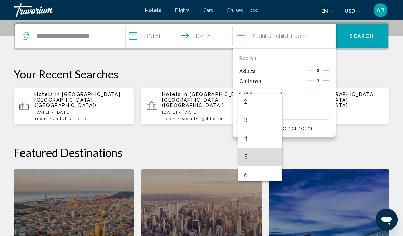
click at [255, 157] on span "5" at bounding box center [260, 157] width 33 height 18
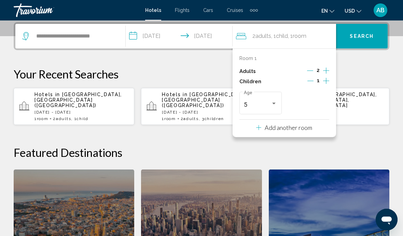
click at [380, 74] on p "Your Recent Searches" at bounding box center [202, 74] width 376 height 14
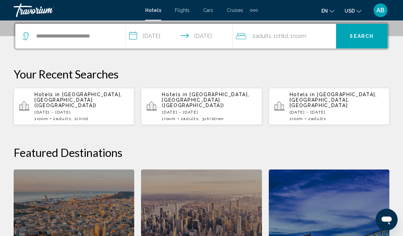
click at [361, 34] on span "Search" at bounding box center [362, 36] width 24 height 5
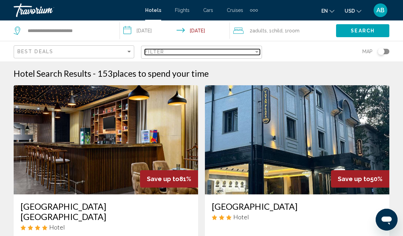
click at [161, 54] on span "Filter" at bounding box center [154, 51] width 19 height 5
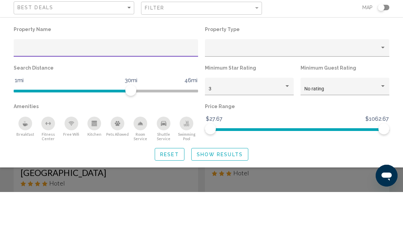
click at [17, 92] on input "Hotel Filters" at bounding box center [105, 94] width 177 height 5
type input "*****"
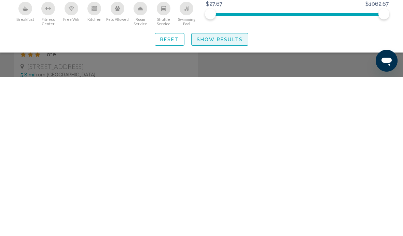
click at [231, 196] on span "Show Results" at bounding box center [220, 198] width 46 height 5
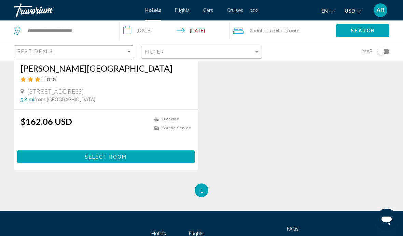
scroll to position [126, 0]
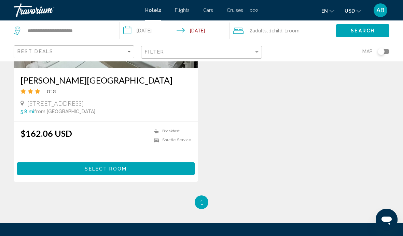
click at [129, 171] on button "Select Room" at bounding box center [106, 169] width 178 height 13
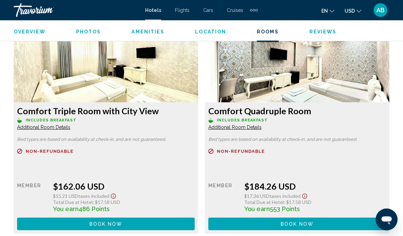
scroll to position [1094, 0]
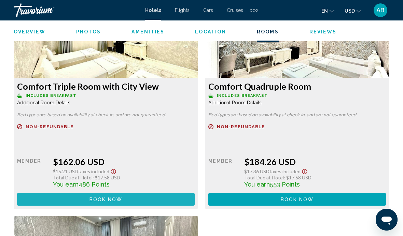
click at [159, 201] on button "Book now No longer available" at bounding box center [106, 199] width 178 height 13
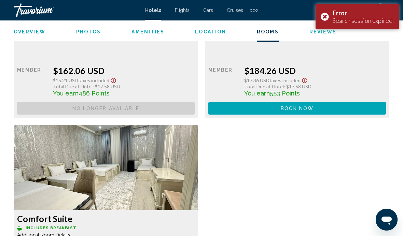
scroll to position [1111, 0]
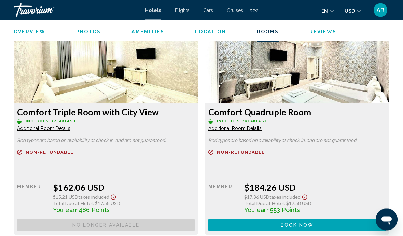
click at [195, 231] on button "Book now No longer available" at bounding box center [106, 225] width 178 height 13
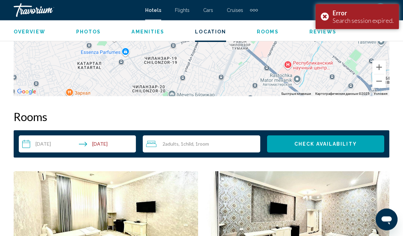
scroll to position [906, 0]
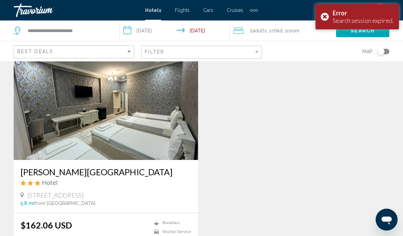
scroll to position [125, 0]
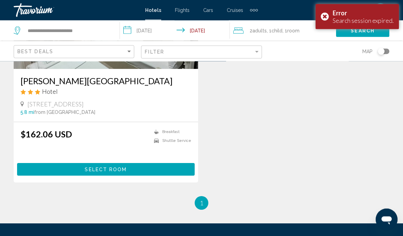
click at [154, 166] on button "Select Room" at bounding box center [106, 170] width 178 height 13
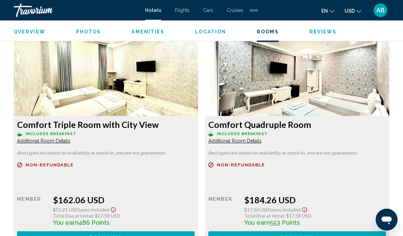
scroll to position [1093, 0]
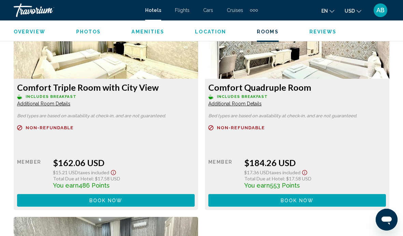
click at [147, 206] on button "Book now No longer available" at bounding box center [106, 200] width 178 height 13
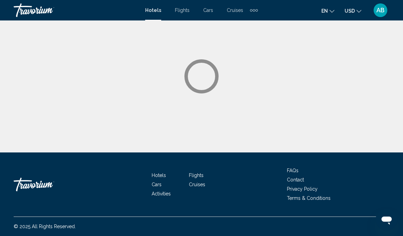
scroll to position [28, 0]
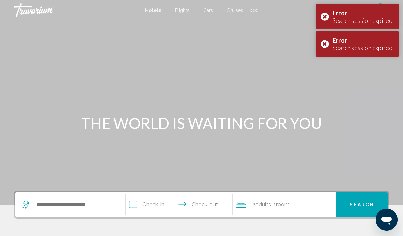
click at [70, 196] on div "Search widget" at bounding box center [70, 205] width 96 height 25
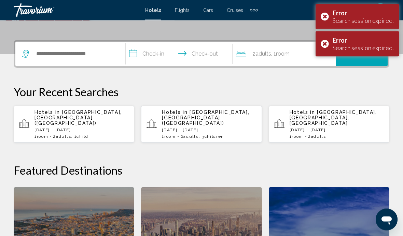
scroll to position [169, 0]
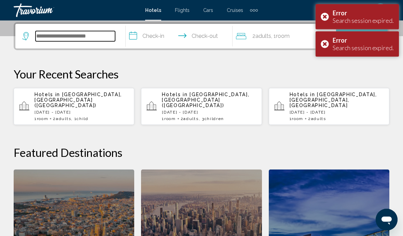
click at [66, 36] on input "Search widget" at bounding box center [76, 36] width 80 height 10
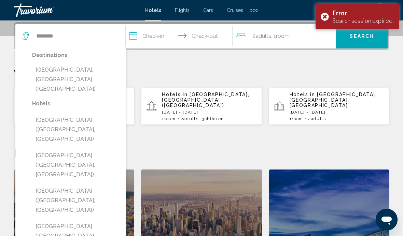
click at [93, 68] on button "[GEOGRAPHIC_DATA], [GEOGRAPHIC_DATA] ([GEOGRAPHIC_DATA])" at bounding box center [75, 80] width 87 height 32
type input "**********"
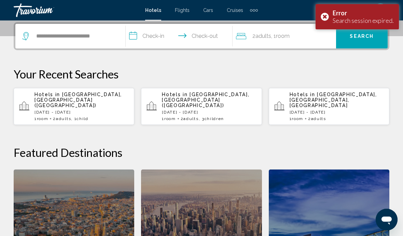
click at [163, 36] on input "**********" at bounding box center [181, 37] width 110 height 27
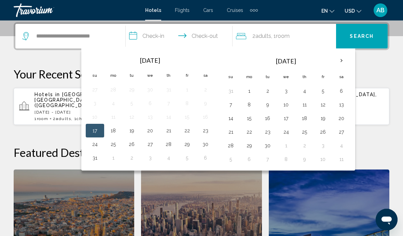
click at [88, 129] on td "17" at bounding box center [95, 131] width 18 height 14
click at [147, 130] on button "20" at bounding box center [150, 131] width 11 height 10
click at [94, 128] on button "17" at bounding box center [94, 131] width 11 height 10
type input "**********"
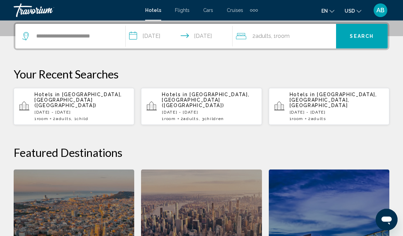
click at [275, 38] on span ", 1 Room rooms" at bounding box center [280, 36] width 18 height 10
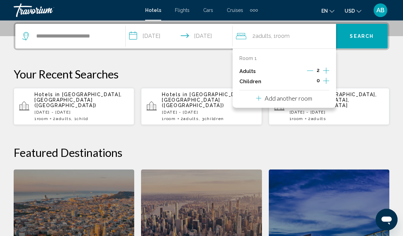
click at [324, 80] on icon "Increment children" at bounding box center [326, 81] width 6 height 8
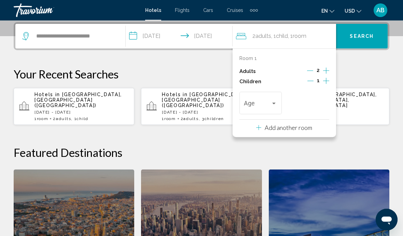
click at [325, 80] on icon "Increment children" at bounding box center [326, 81] width 6 height 6
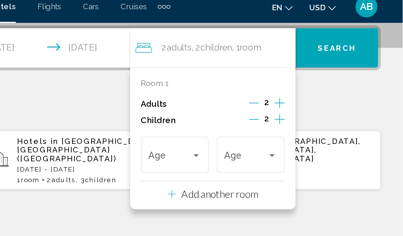
click at [323, 78] on icon "Increment children" at bounding box center [326, 81] width 6 height 6
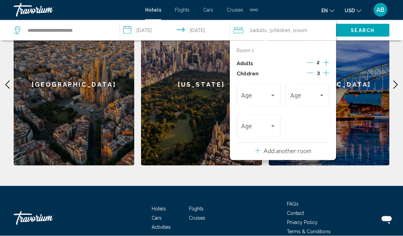
scroll to position [334, 0]
